Goal: Task Accomplishment & Management: Manage account settings

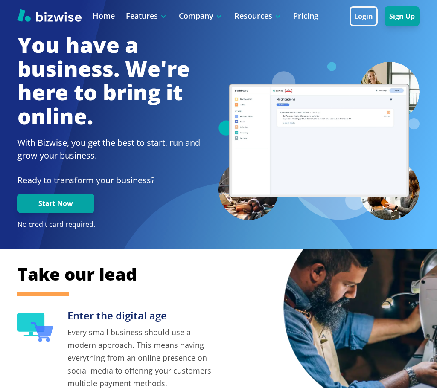
click at [354, 15] on button "Login" at bounding box center [363, 16] width 28 height 20
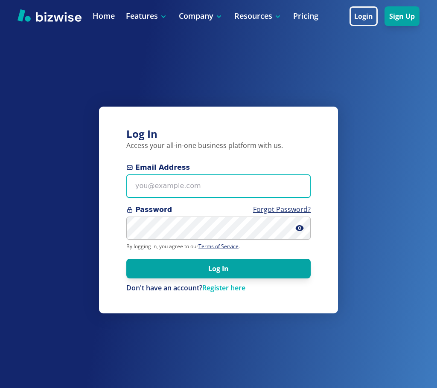
click at [207, 176] on input "Email Address" at bounding box center [218, 185] width 184 height 23
click at [141, 180] on input "Email Address" at bounding box center [218, 185] width 184 height 23
paste input "flapart23@gmail.com"
type input "flapart23@gmail.com"
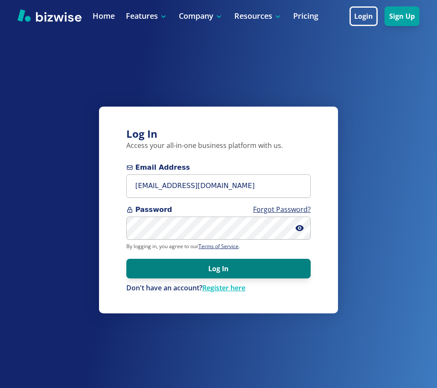
click at [226, 266] on button "Log In" at bounding box center [218, 269] width 184 height 20
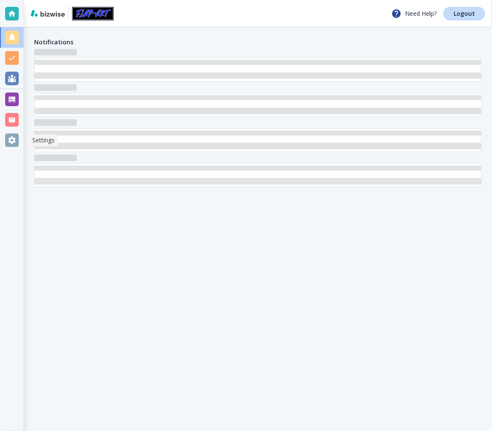
click at [13, 147] on div at bounding box center [12, 140] width 14 height 14
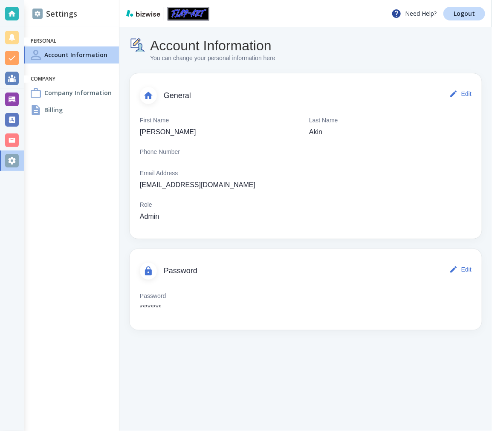
click at [69, 113] on div "Billing" at bounding box center [71, 109] width 95 height 17
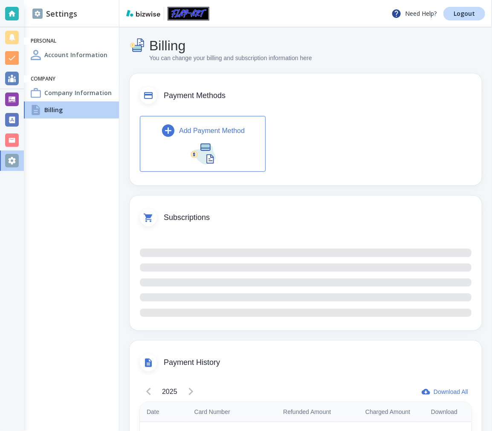
click at [207, 147] on img "button" at bounding box center [203, 153] width 26 height 23
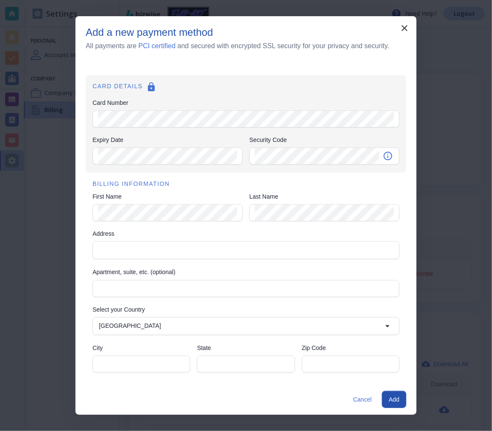
click at [168, 109] on div "Card Number Card Number" at bounding box center [246, 113] width 307 height 30
click at [161, 261] on div "BILLING INFORMATION First Name First Name Last Name Last Name Address Address A…" at bounding box center [246, 277] width 321 height 208
click at [161, 256] on div "Address" at bounding box center [246, 250] width 307 height 18
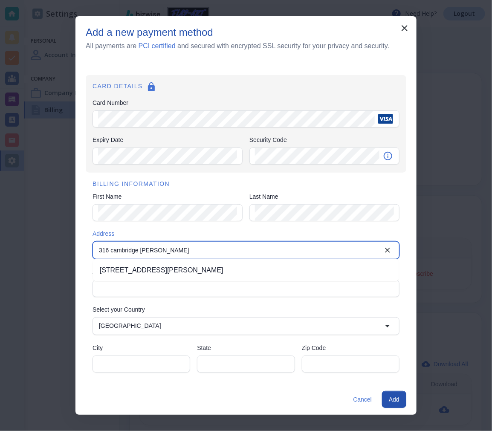
click at [209, 269] on li "316 Cambridge Drive, Sutherlin, OR, USA" at bounding box center [246, 270] width 306 height 15
type input "316 Cambridge Drive"
type input "Sutherlin"
type input "OR"
type input "97479"
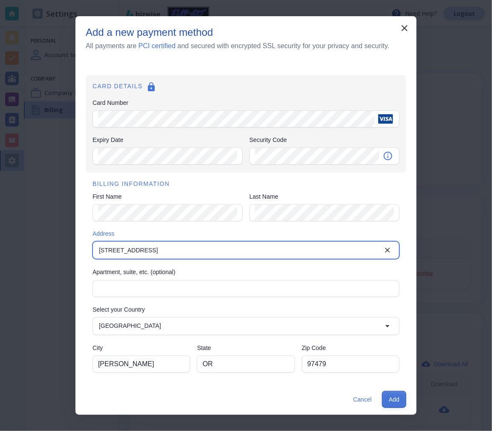
type input "316 Cambridge Drive"
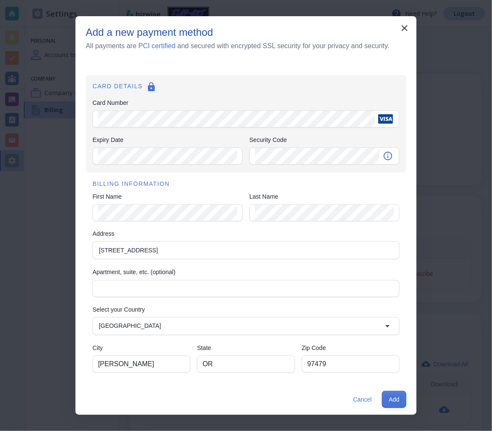
click at [397, 399] on button "Add" at bounding box center [394, 399] width 24 height 17
click at [388, 394] on button "Add" at bounding box center [394, 399] width 24 height 17
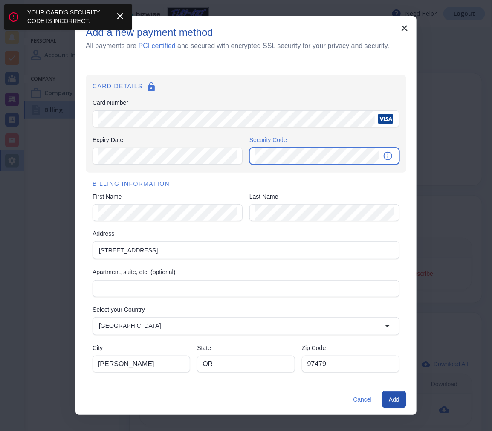
click at [240, 159] on div "Expiry Date Expiry Date Security Code Security Code" at bounding box center [246, 151] width 307 height 30
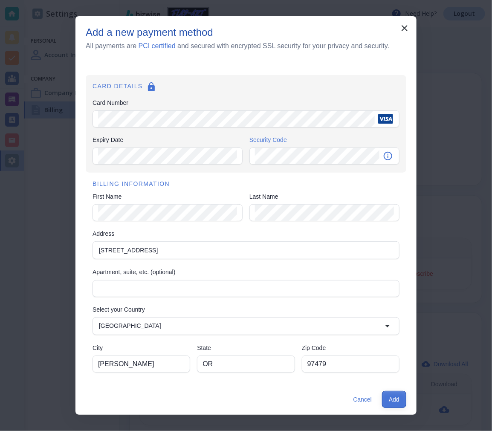
click at [395, 401] on button "Add" at bounding box center [394, 399] width 24 height 17
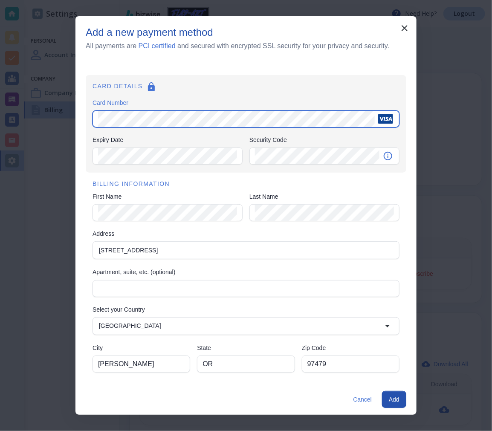
click at [77, 118] on div "CARD DETAILS Card Number Card Number Expiry Date Expiry Date Security Code Secu…" at bounding box center [245, 222] width 341 height 323
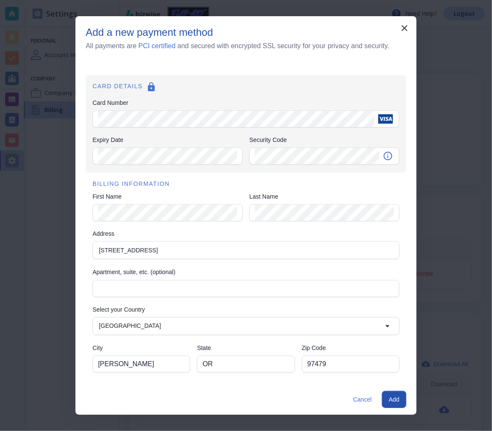
click at [403, 28] on icon "button" at bounding box center [405, 28] width 6 height 6
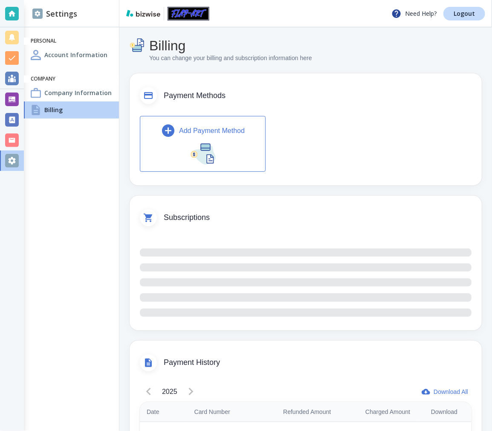
click at [187, 130] on p "Add Payment Method" at bounding box center [212, 131] width 66 height 10
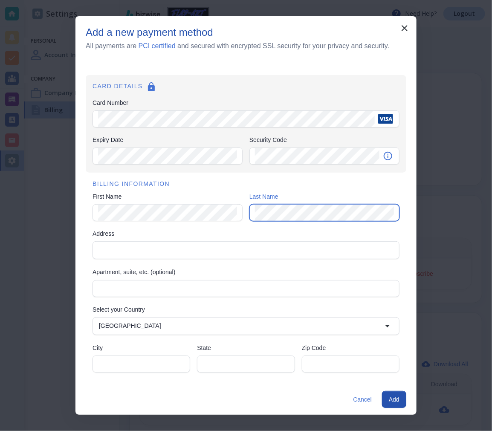
click at [185, 241] on div "Address" at bounding box center [246, 250] width 307 height 18
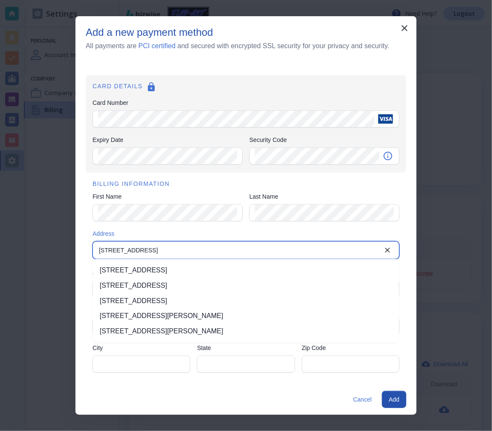
click at [195, 333] on li "[STREET_ADDRESS][PERSON_NAME]" at bounding box center [246, 331] width 306 height 15
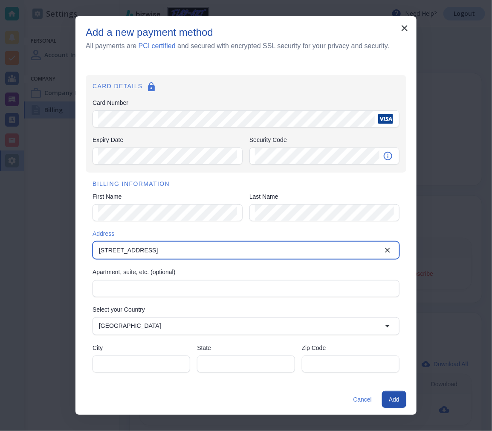
type input "[STREET_ADDRESS]"
type input "[PERSON_NAME]"
type input "OR"
type input "97479"
type input "[STREET_ADDRESS]"
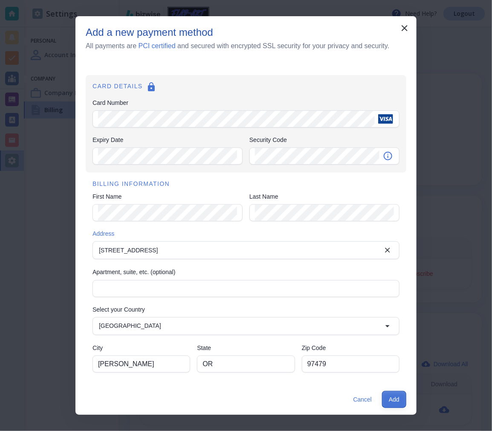
click at [399, 394] on button "Add" at bounding box center [394, 399] width 24 height 17
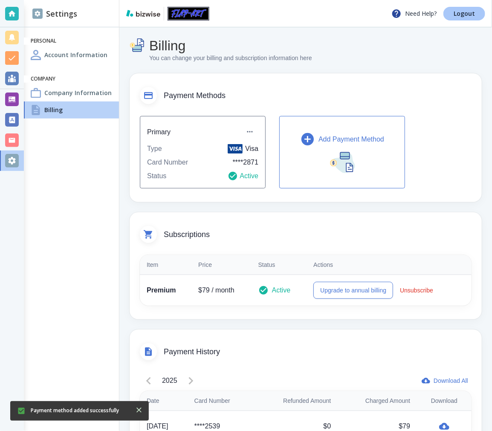
click at [465, 11] on p "Logout" at bounding box center [464, 14] width 21 height 6
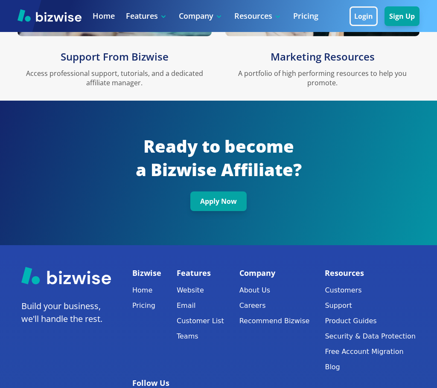
scroll to position [1431, 0]
